Goal: Task Accomplishment & Management: Manage account settings

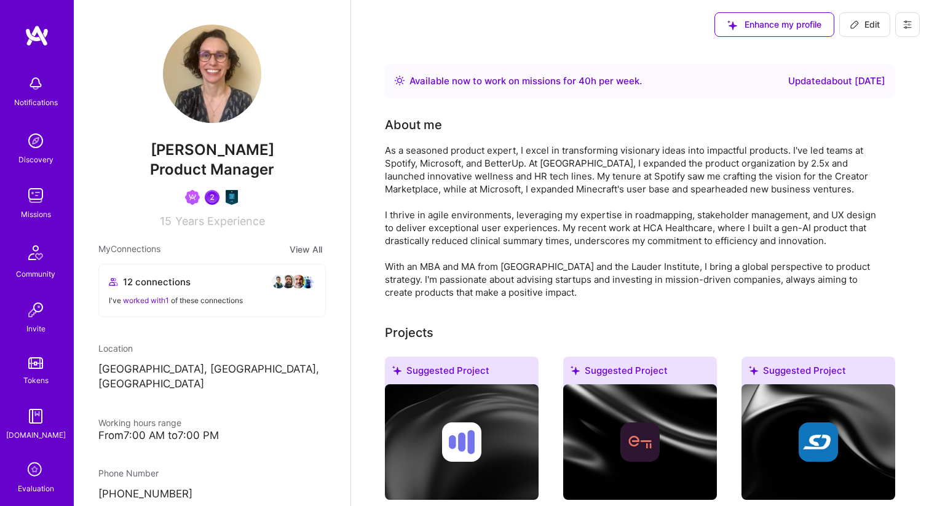
click at [909, 23] on icon at bounding box center [908, 25] width 10 height 10
click at [870, 49] on button "Settings" at bounding box center [874, 52] width 92 height 31
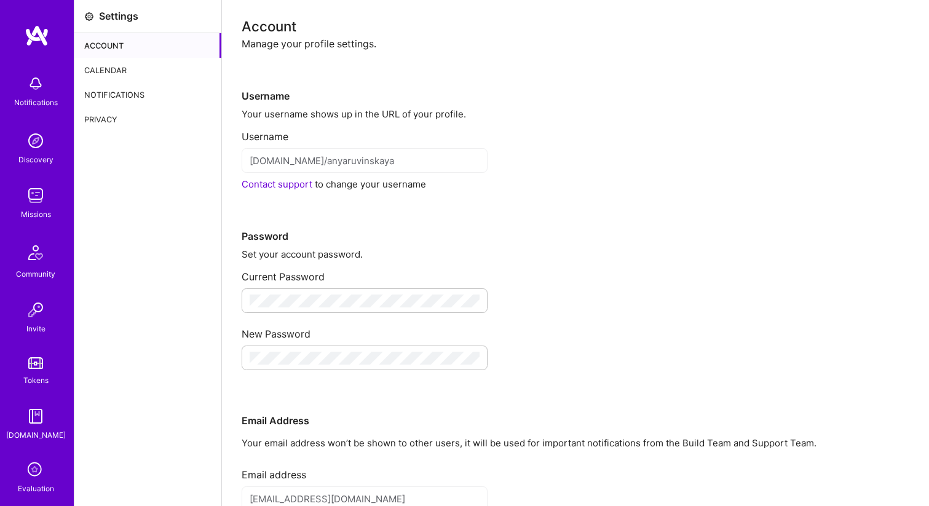
click at [111, 65] on div "Calendar" at bounding box center [147, 70] width 147 height 25
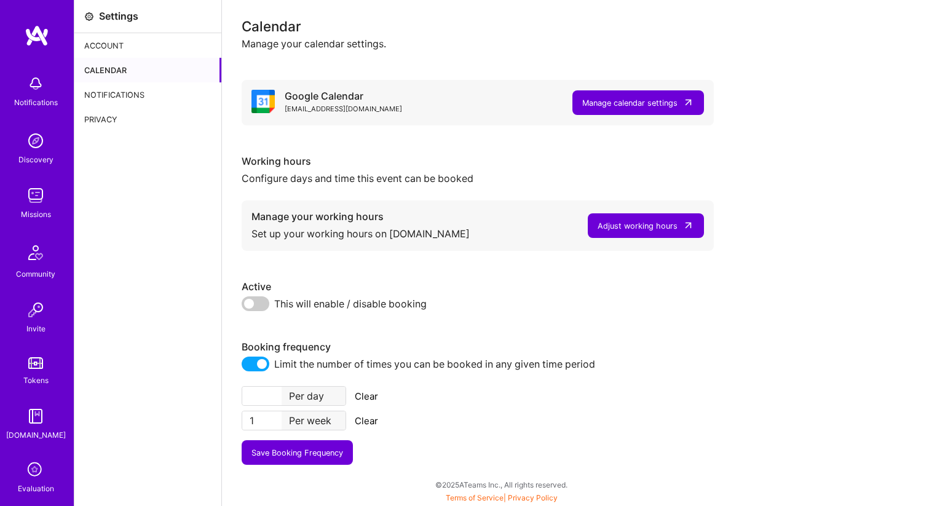
click at [653, 227] on div "Adjust working hours" at bounding box center [638, 226] width 80 height 13
